Goal: Task Accomplishment & Management: Use online tool/utility

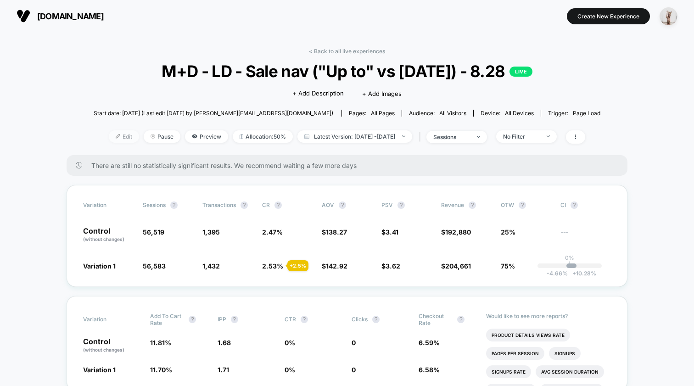
click at [109, 135] on span "Edit" at bounding box center [124, 136] width 30 height 12
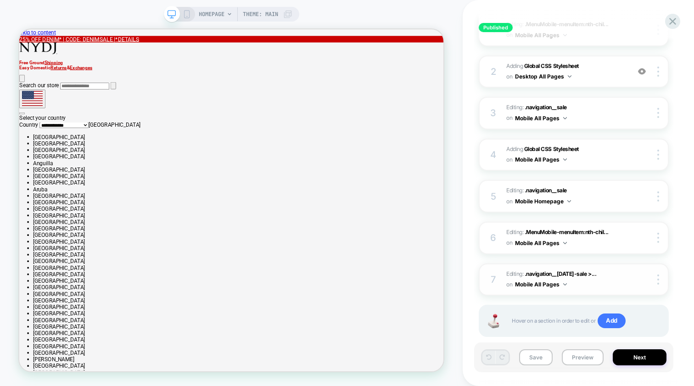
scroll to position [73, 0]
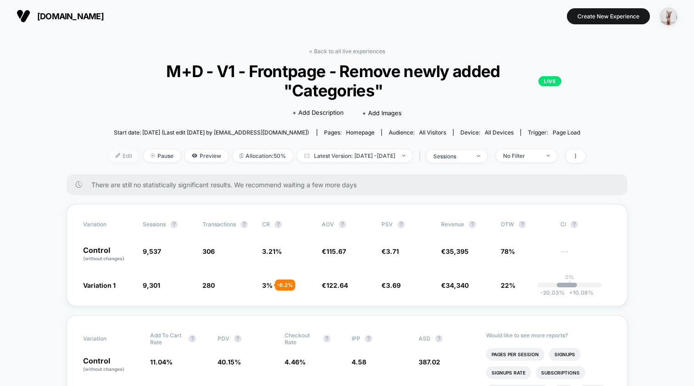
click at [110, 152] on span "Edit" at bounding box center [124, 156] width 30 height 12
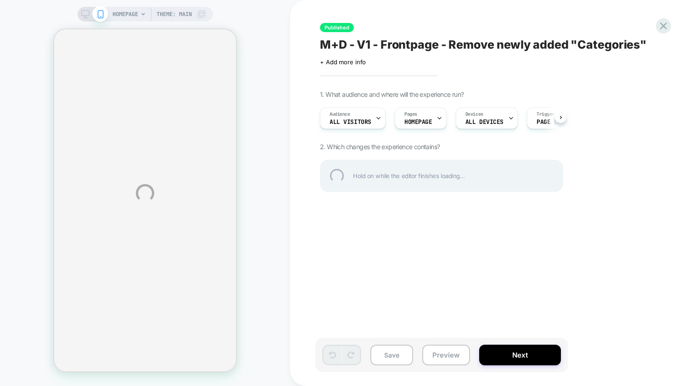
click at [257, 145] on div "HOMEPAGE Theme: MAIN Published M+D - V1 - Frontpage - Remove newly added "Categ…" at bounding box center [347, 193] width 694 height 386
click at [286, 258] on div "HOMEPAGE Theme: MAIN Published M+D - V1 - Frontpage - Remove newly added "Categ…" at bounding box center [347, 193] width 694 height 386
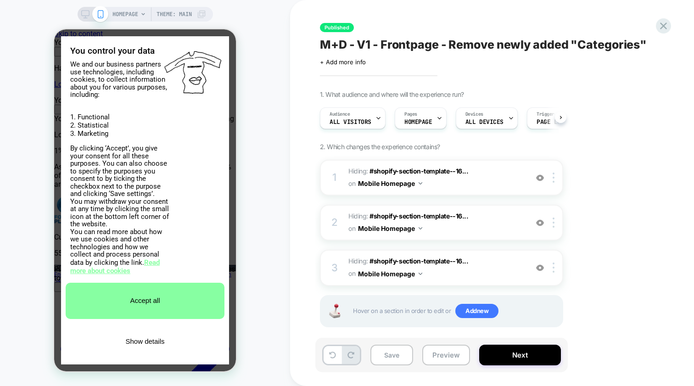
scroll to position [0, 0]
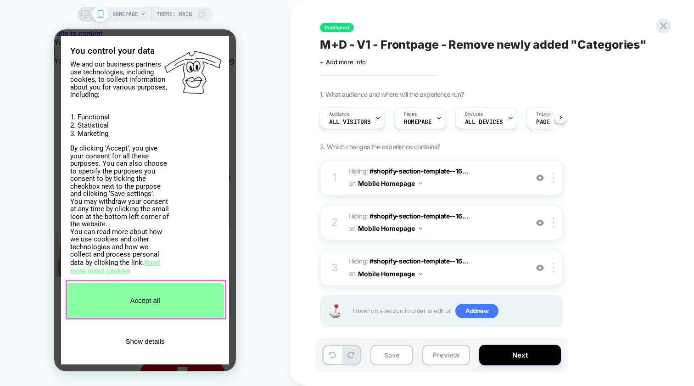
click at [273, 230] on div "HOMEPAGE Theme: MAIN" at bounding box center [145, 192] width 290 height 367
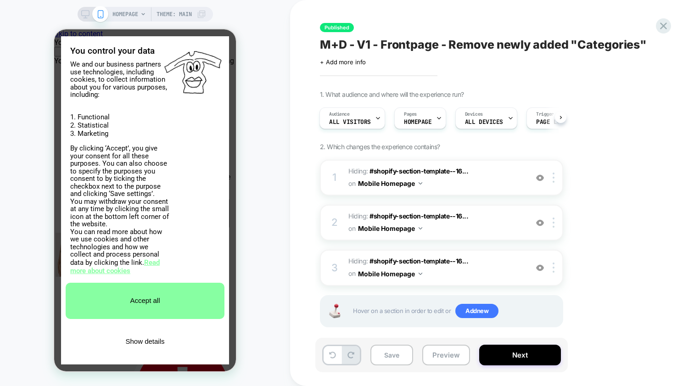
scroll to position [0, 0]
click at [157, 296] on button "Accept all" at bounding box center [145, 301] width 159 height 36
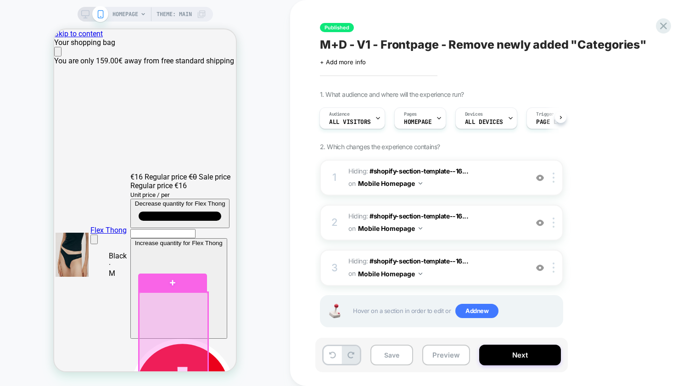
drag, startPoint x: 629, startPoint y: 257, endPoint x: 627, endPoint y: 238, distance: 19.4
click at [629, 257] on div "1. What audience and where will the experience run? Audience All Visitors Pages…" at bounding box center [487, 220] width 335 height 260
click at [283, 242] on div "HOMEPAGE Theme: MAIN" at bounding box center [145, 192] width 290 height 367
